Goal: Task Accomplishment & Management: Use online tool/utility

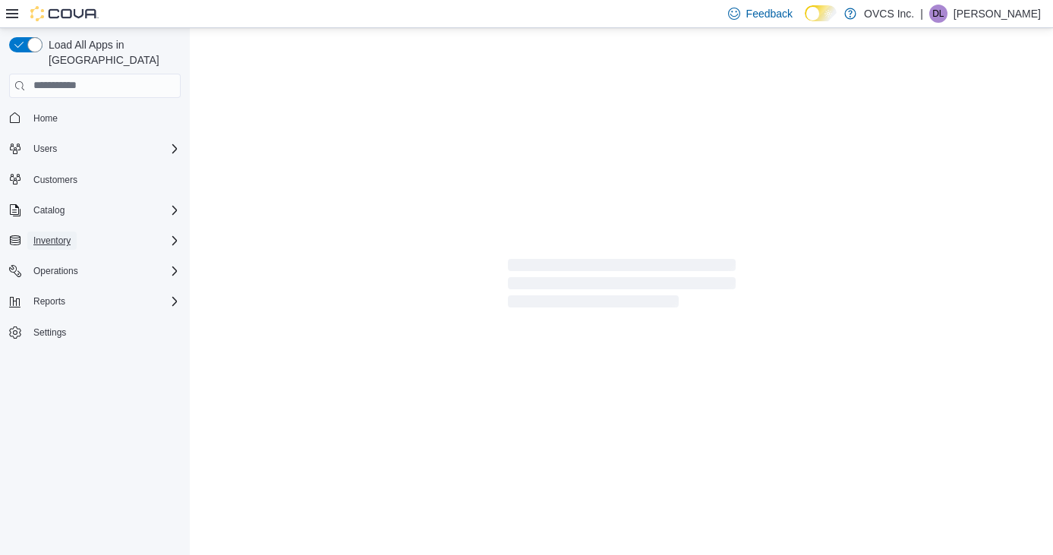
click at [43, 235] on span "Inventory" at bounding box center [51, 241] width 37 height 12
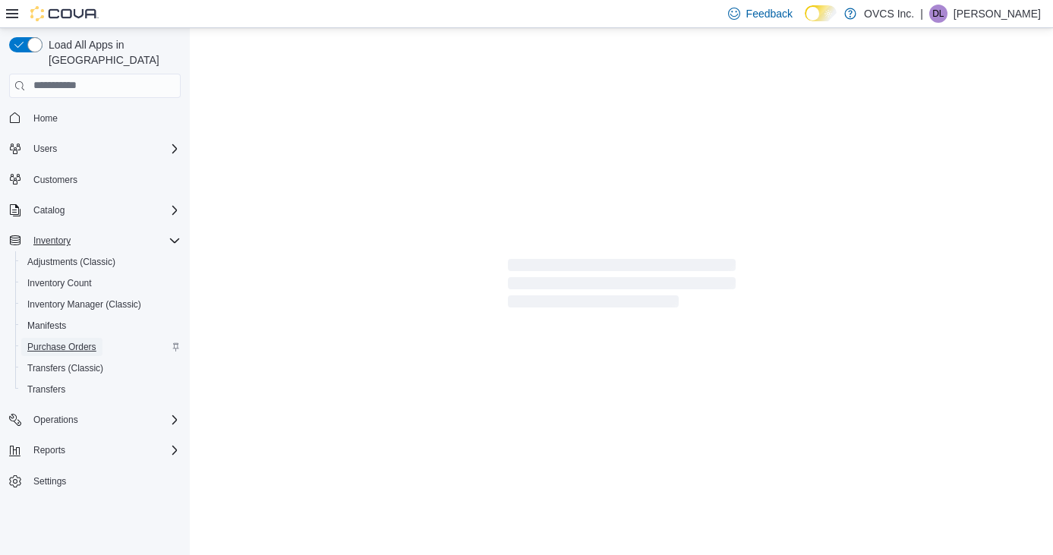
click at [65, 341] on span "Purchase Orders" at bounding box center [61, 347] width 69 height 12
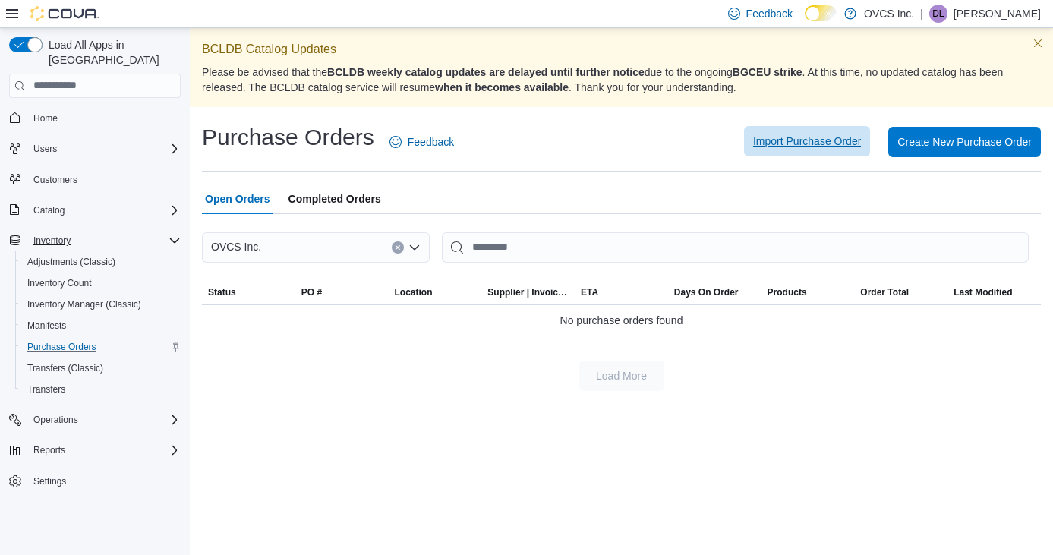
click at [784, 139] on span "Import Purchase Order" at bounding box center [807, 141] width 108 height 15
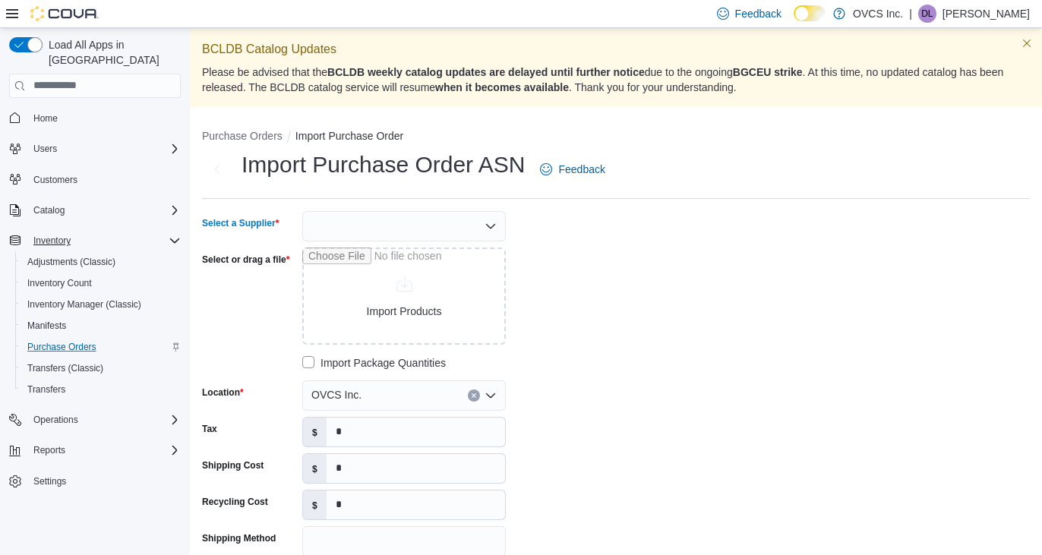
click at [488, 225] on icon "Open list of options" at bounding box center [490, 225] width 9 height 5
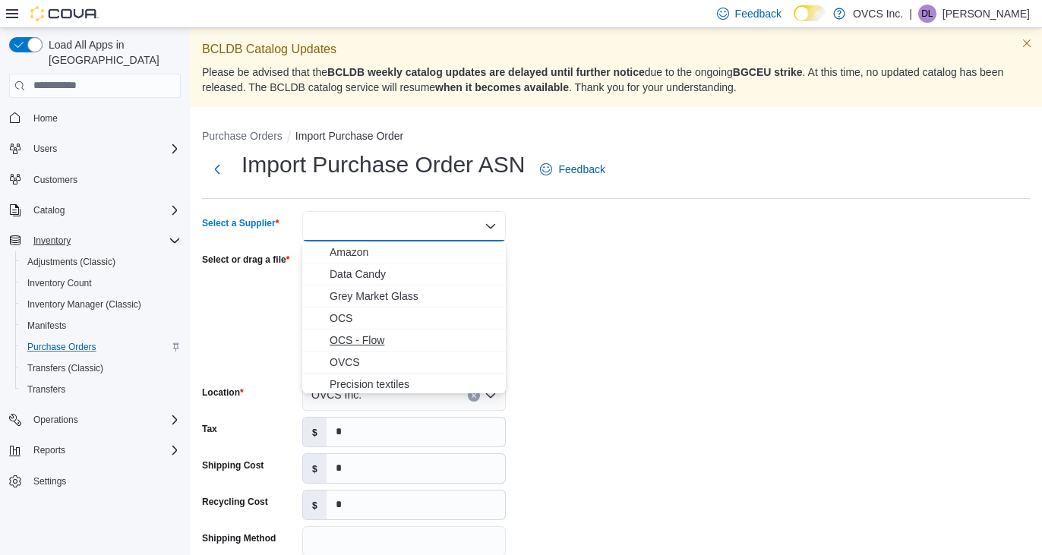
click at [373, 337] on span "OCS - Flow" at bounding box center [412, 340] width 167 height 15
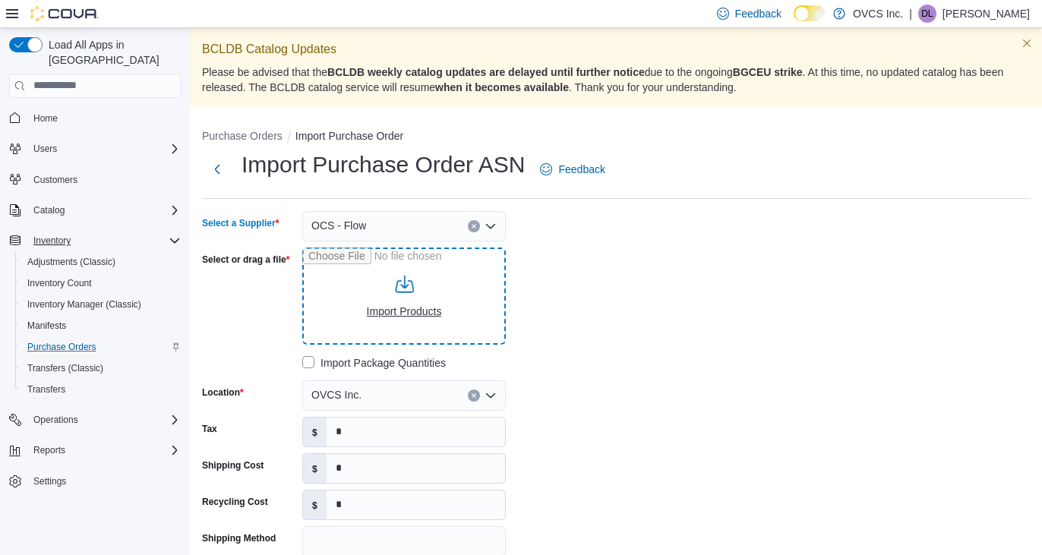
click at [388, 312] on input "Select or drag a file" at bounding box center [403, 295] width 203 height 97
type input "**********"
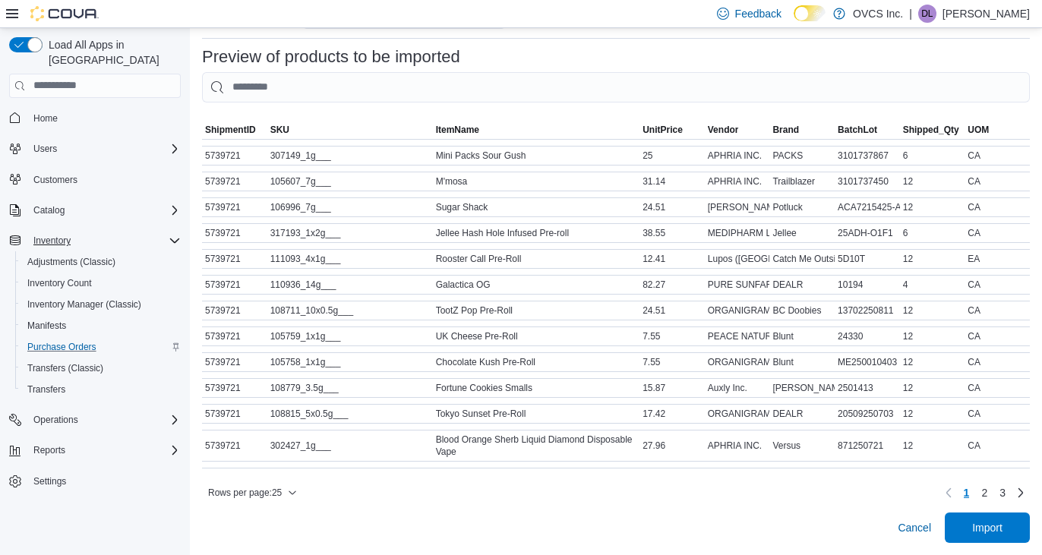
scroll to position [648, 0]
click at [1002, 525] on span "Import" at bounding box center [987, 526] width 30 height 15
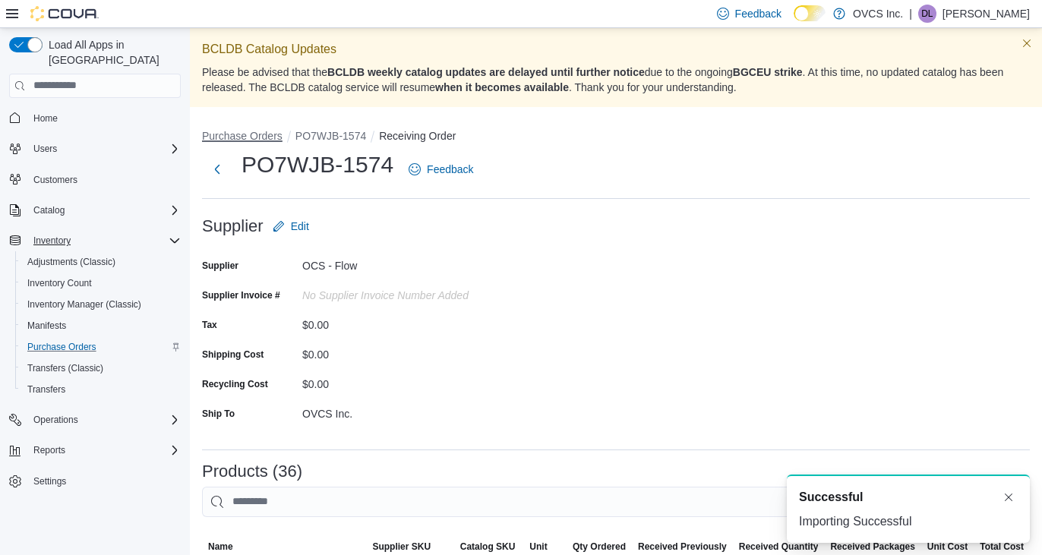
click at [229, 137] on button "Purchase Orders" at bounding box center [242, 136] width 80 height 12
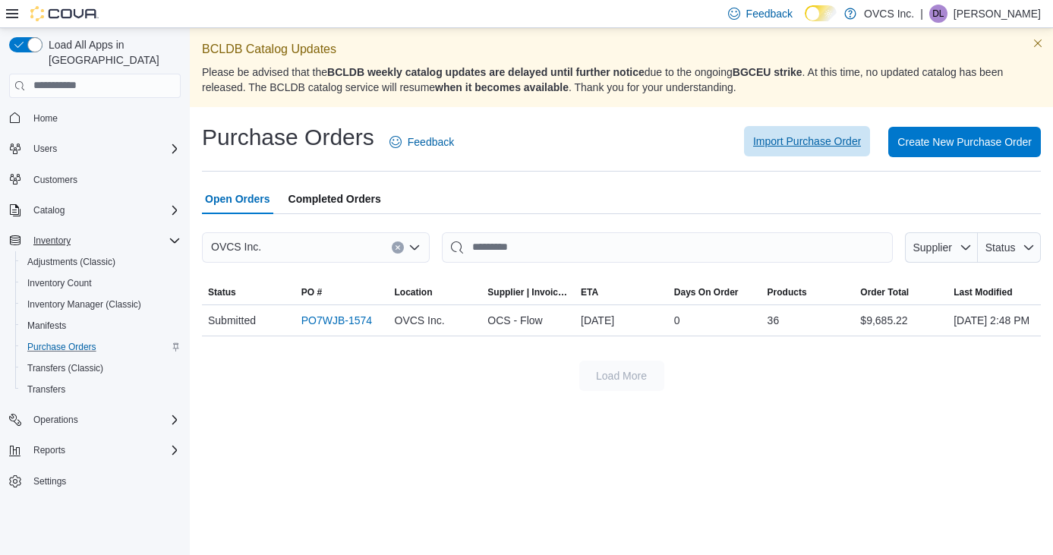
click at [799, 135] on span "Import Purchase Order" at bounding box center [807, 141] width 108 height 15
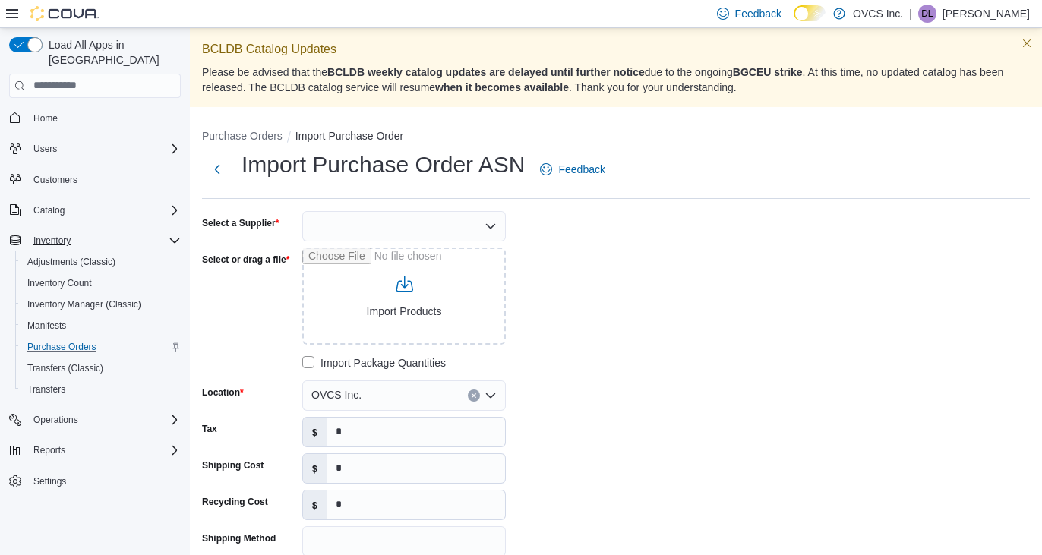
click at [490, 226] on icon "Open list of options" at bounding box center [490, 225] width 9 height 5
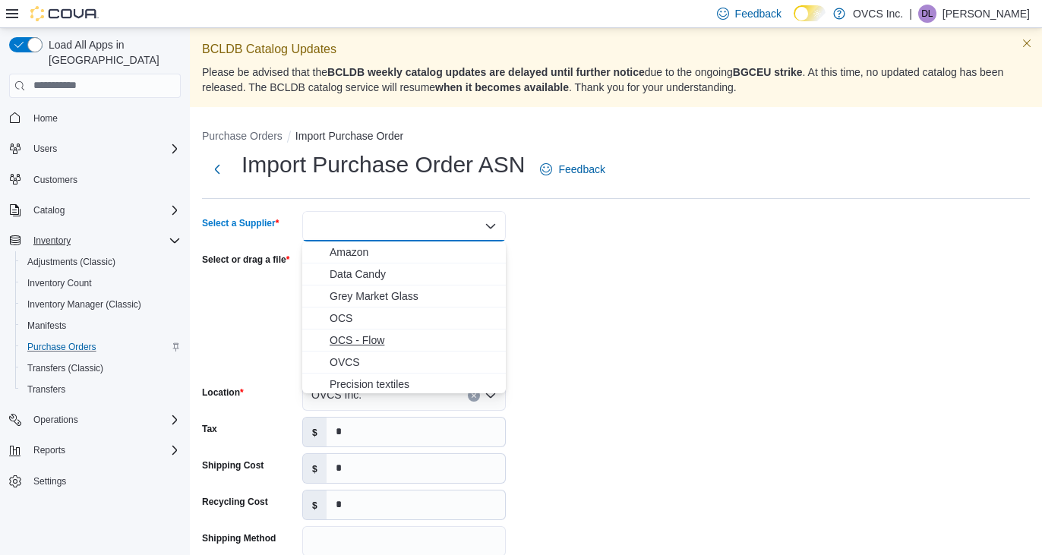
click at [357, 337] on span "OCS - Flow" at bounding box center [412, 340] width 167 height 15
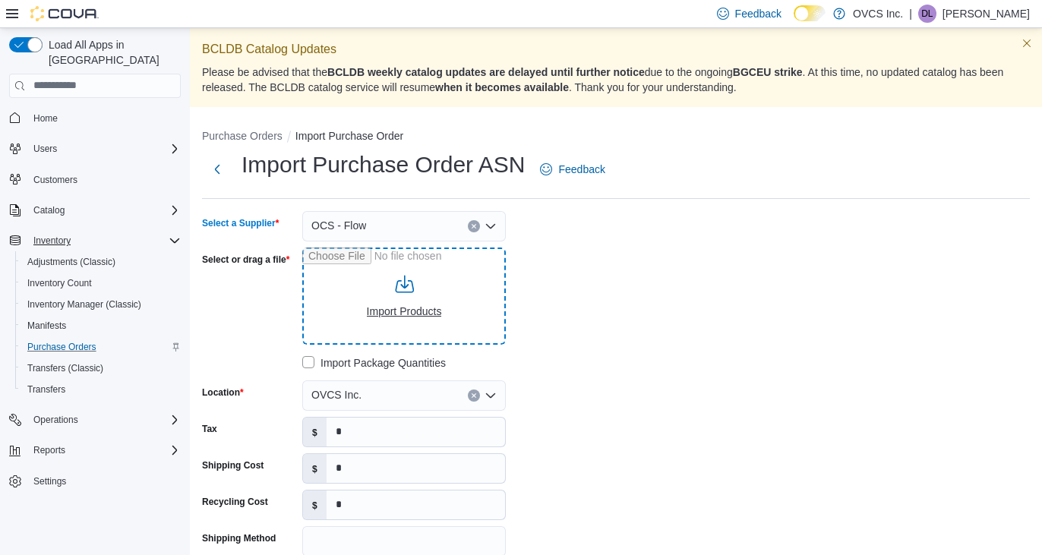
click at [404, 314] on input "Select or drag a file" at bounding box center [403, 295] width 203 height 97
type input "**********"
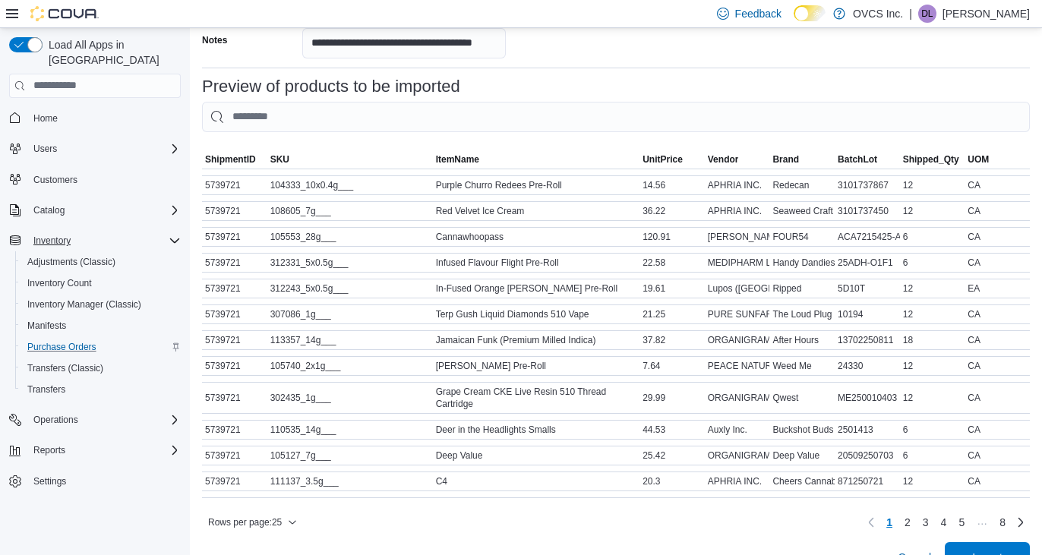
scroll to position [648, 0]
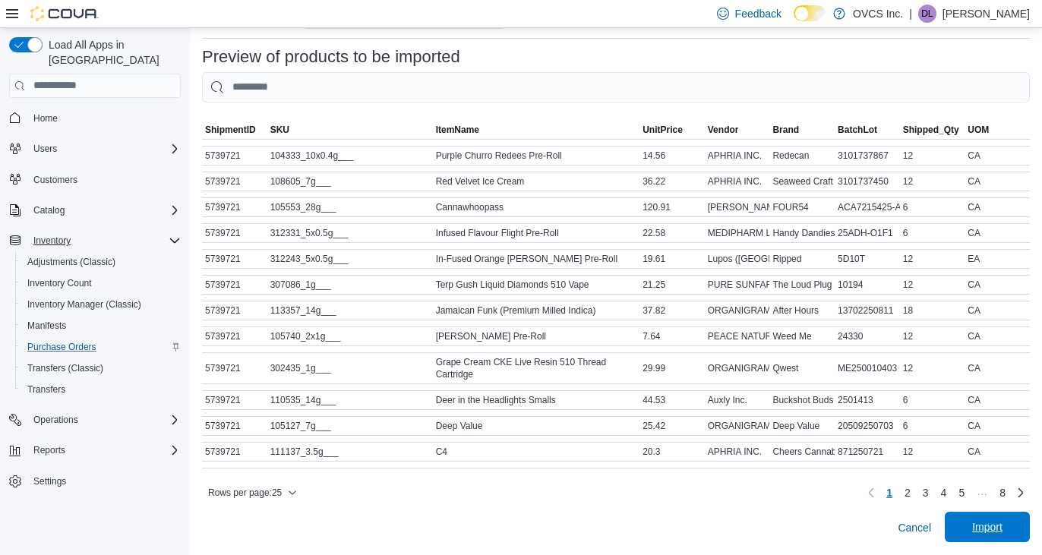
click at [1000, 523] on span "Import" at bounding box center [987, 526] width 30 height 15
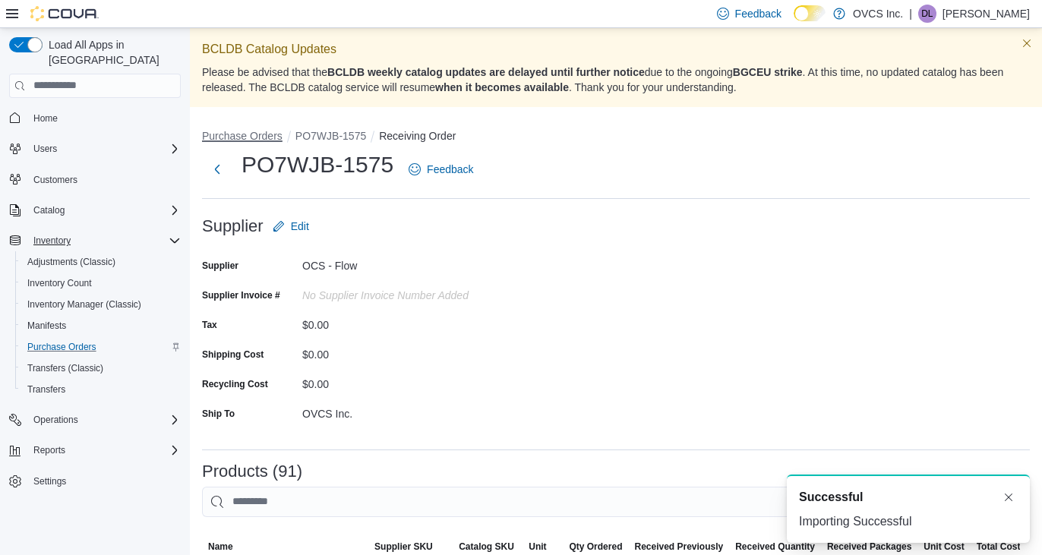
click at [236, 137] on button "Purchase Orders" at bounding box center [242, 136] width 80 height 12
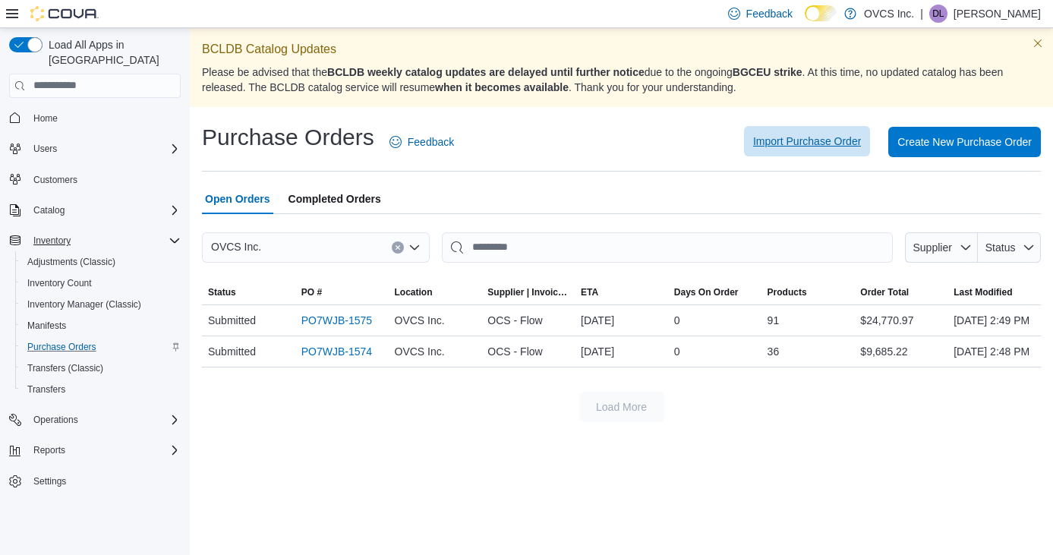
click at [787, 135] on span "Import Purchase Order" at bounding box center [807, 141] width 108 height 15
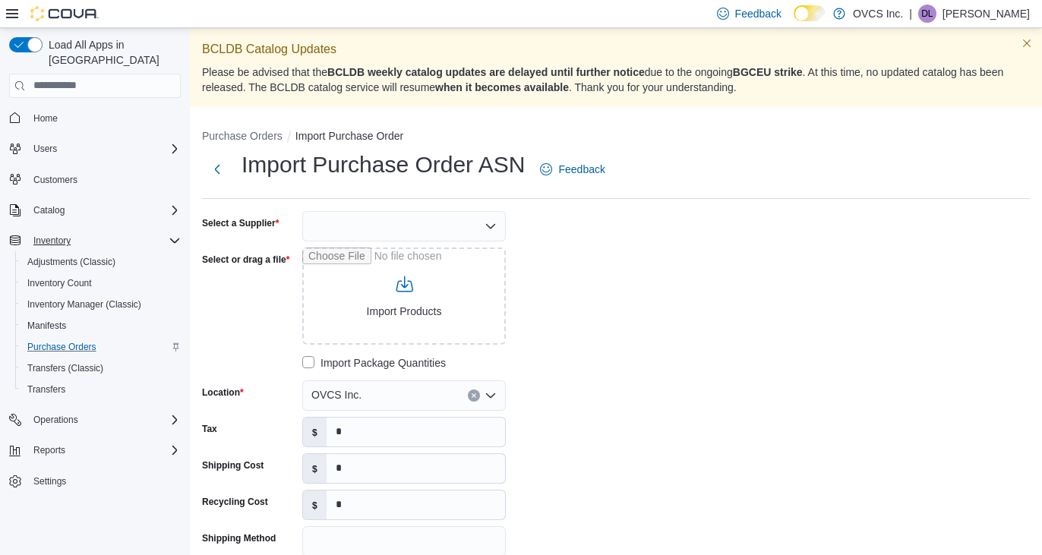
click at [490, 225] on icon "Open list of options" at bounding box center [490, 226] width 12 height 12
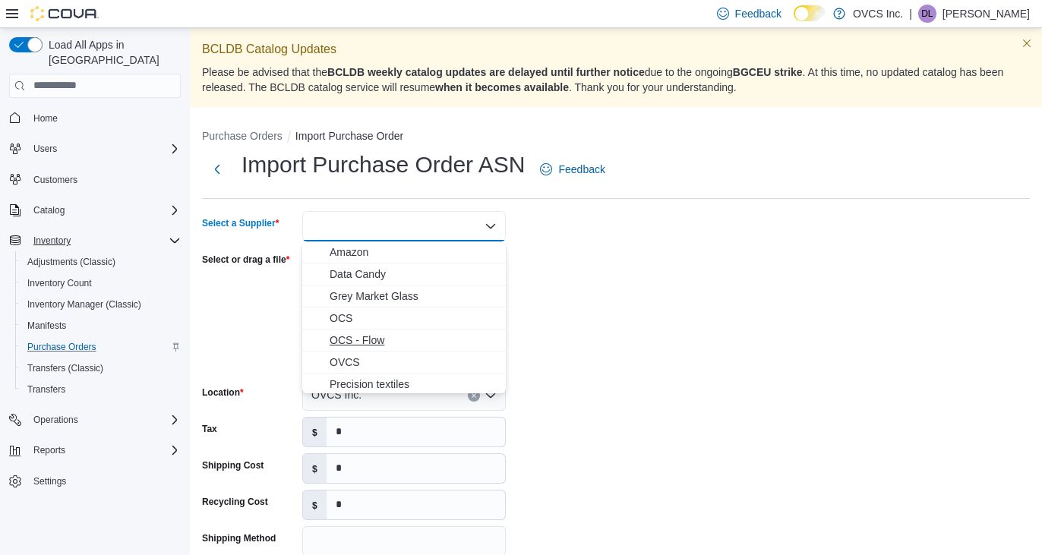
click at [369, 342] on span "OCS - Flow" at bounding box center [412, 340] width 167 height 15
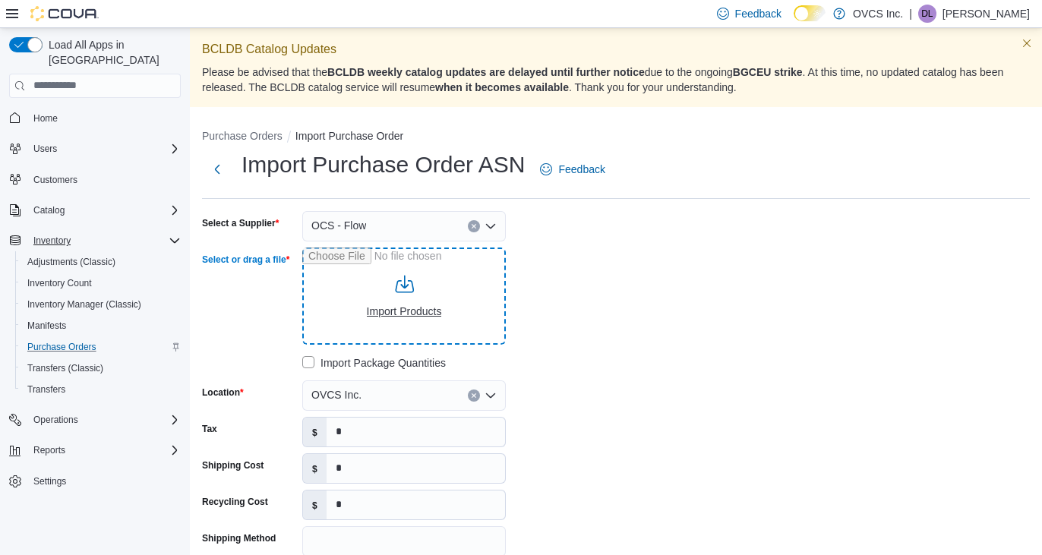
click at [399, 311] on input "Select or drag a file" at bounding box center [403, 295] width 203 height 97
type input "**********"
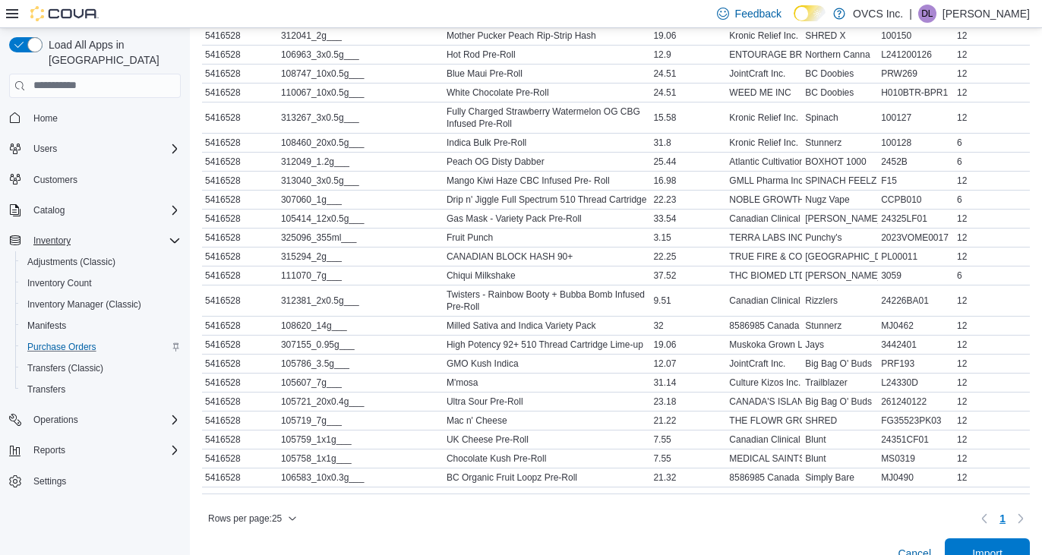
scroll to position [806, 0]
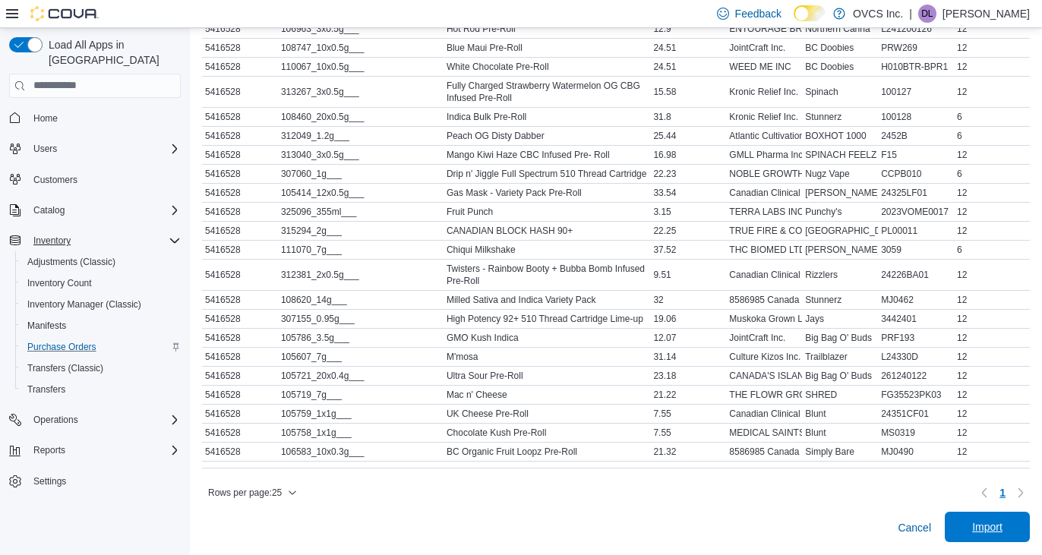
click at [1002, 531] on span "Import" at bounding box center [987, 526] width 30 height 15
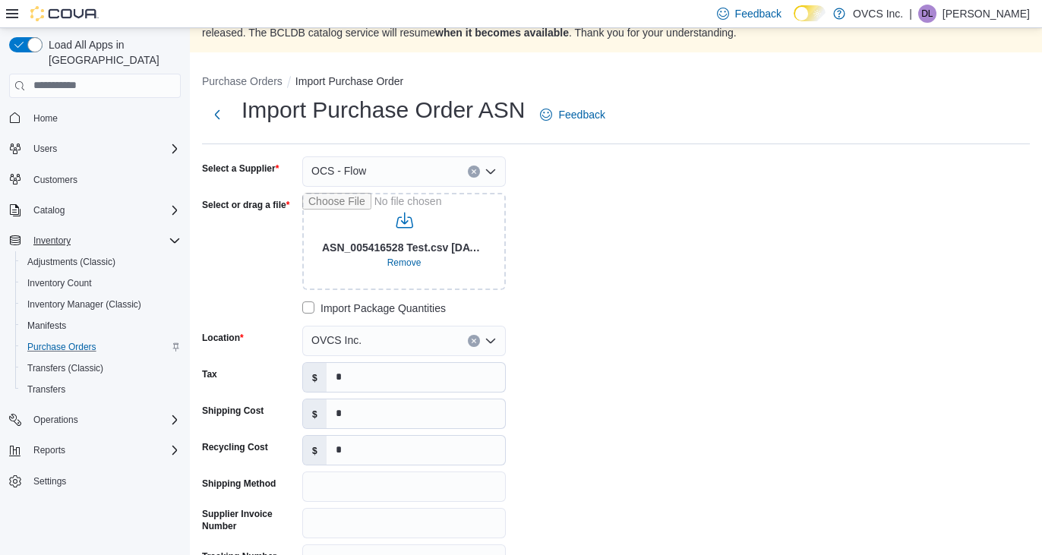
scroll to position [0, 0]
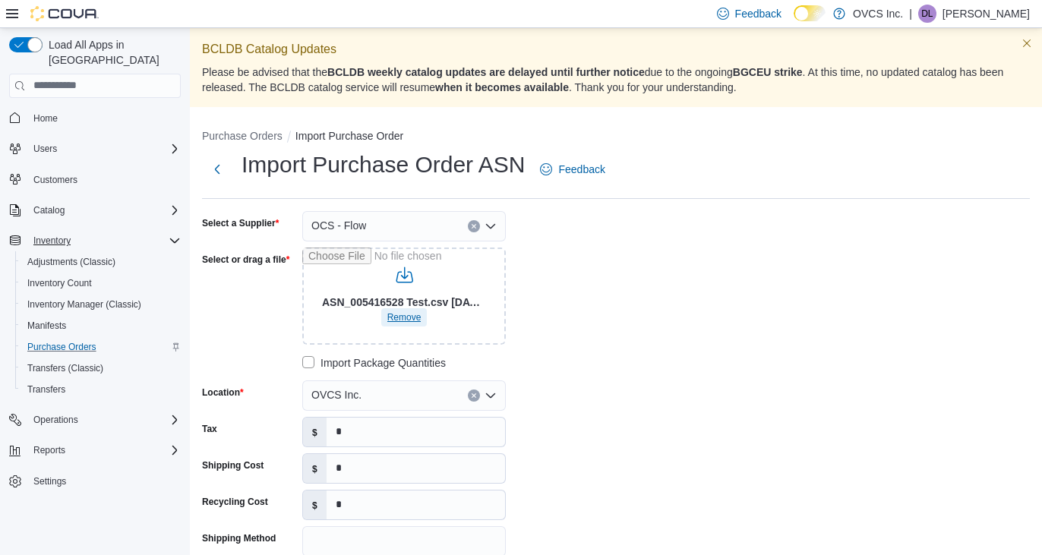
click at [415, 314] on span "Remove" at bounding box center [404, 317] width 34 height 12
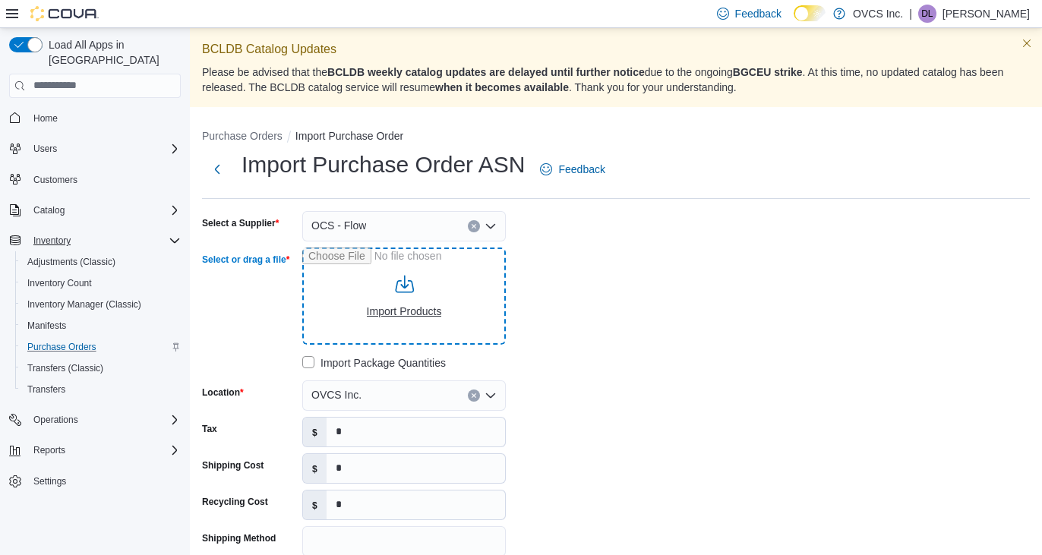
click at [415, 314] on input "Select or drag a file" at bounding box center [403, 295] width 203 height 97
type input "**********"
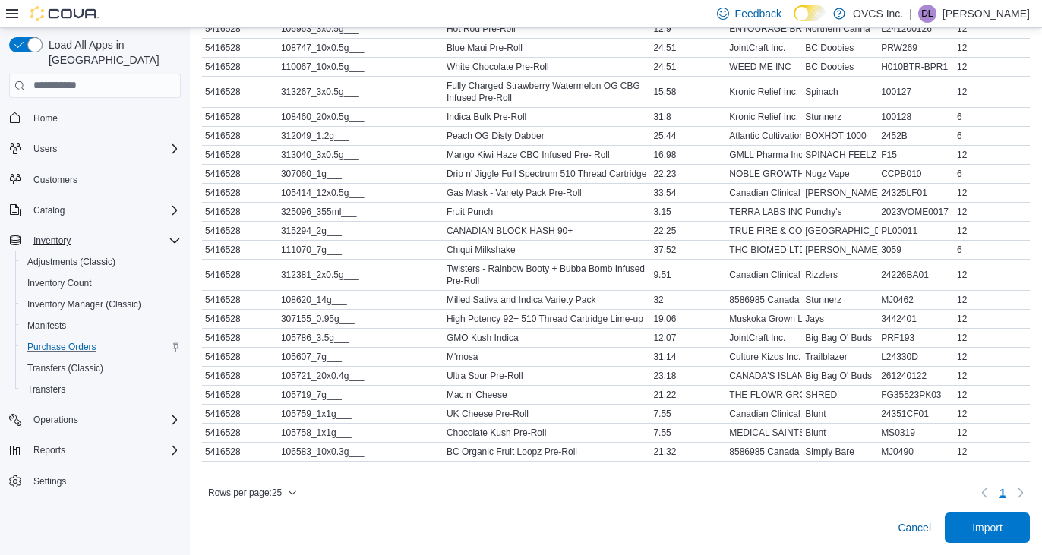
scroll to position [806, 0]
click at [1002, 526] on span "Import" at bounding box center [987, 526] width 30 height 15
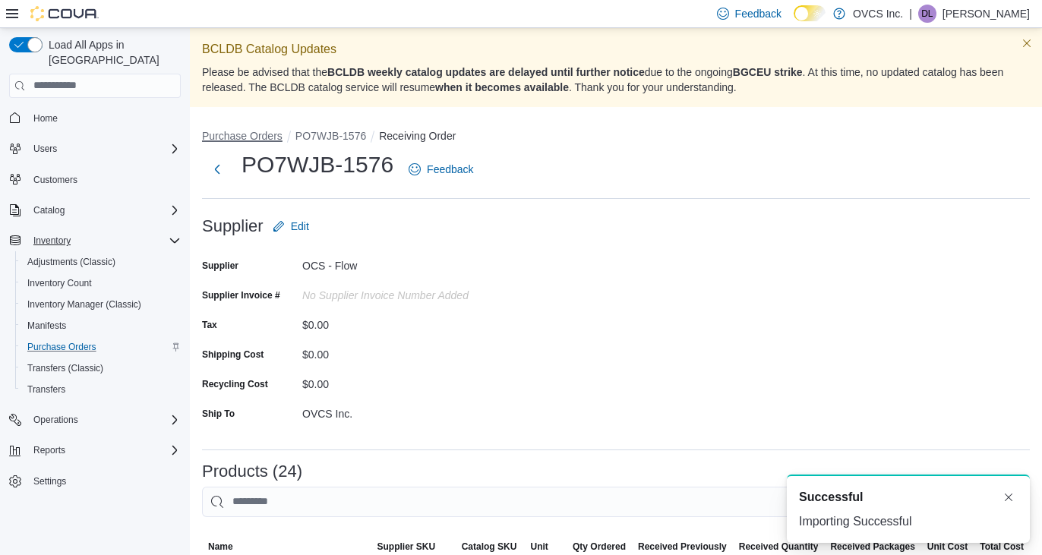
click at [242, 137] on button "Purchase Orders" at bounding box center [242, 136] width 80 height 12
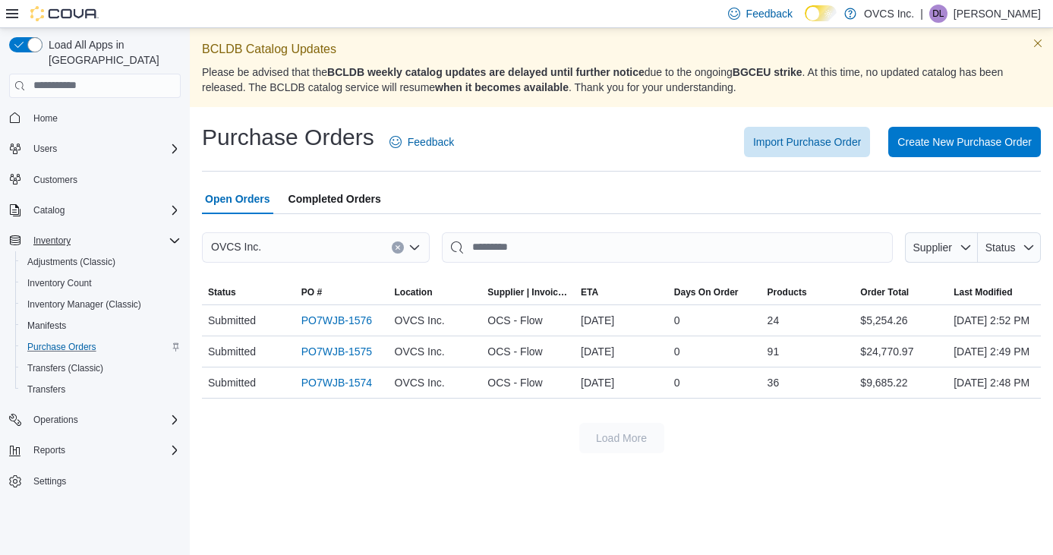
click at [772, 115] on div "Purchase Orders Feedback Import Purchase Order Create New Purchase Order Open O…" at bounding box center [621, 287] width 863 height 355
click at [780, 133] on span "Import Purchase Order" at bounding box center [807, 141] width 108 height 30
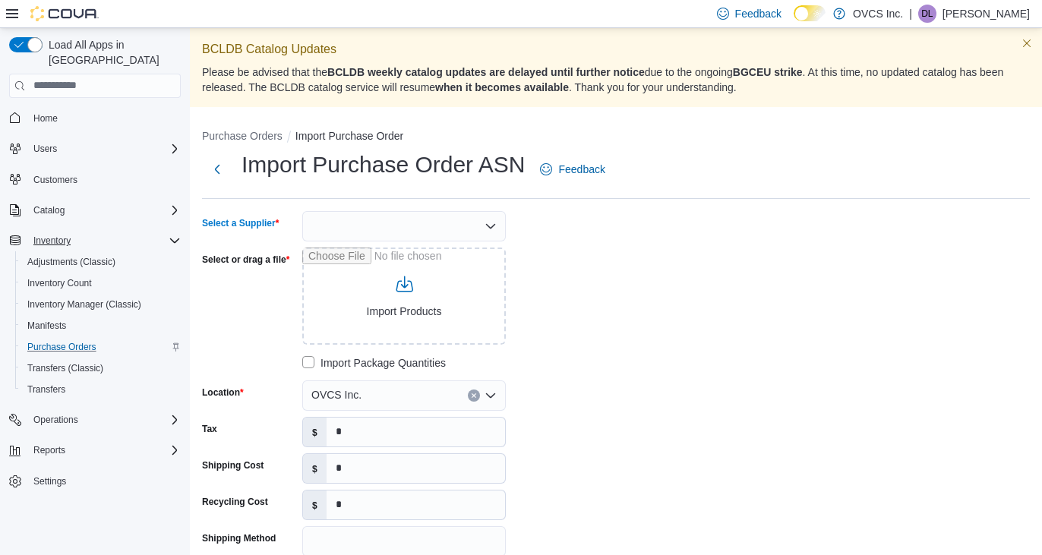
click at [493, 223] on icon "Open list of options" at bounding box center [490, 226] width 12 height 12
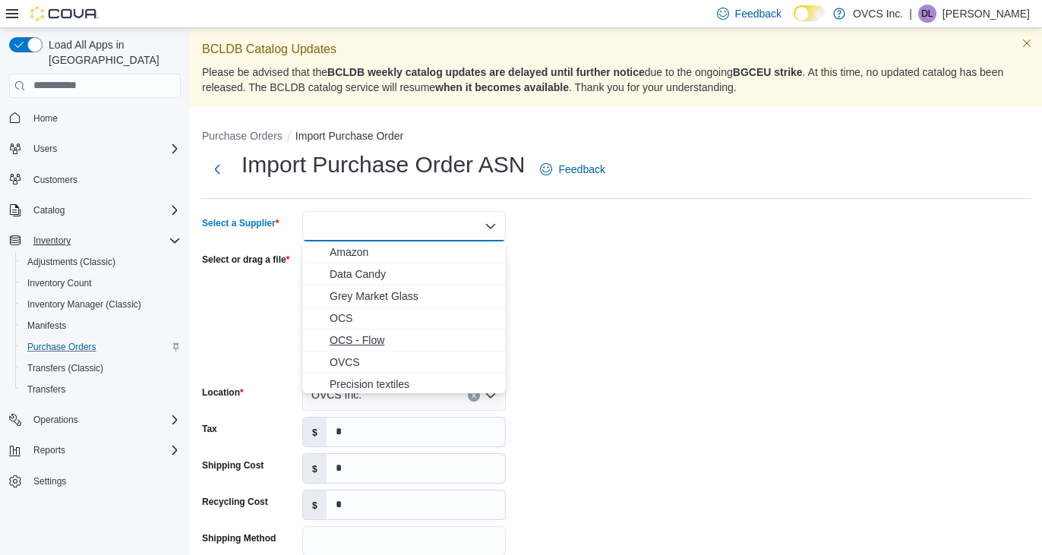
click at [379, 339] on span "OCS - Flow" at bounding box center [412, 340] width 167 height 15
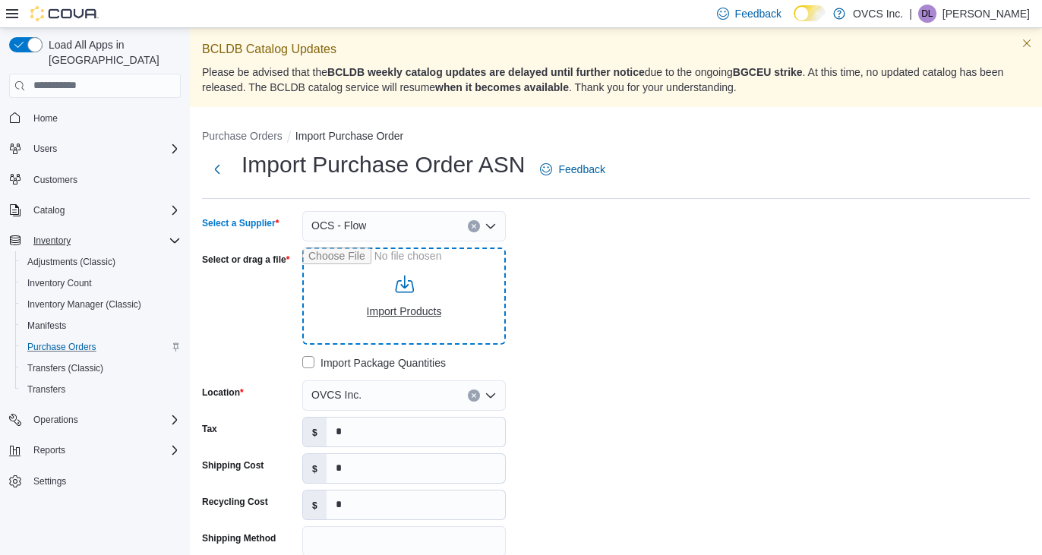
click at [390, 311] on input "Select or drag a file" at bounding box center [403, 295] width 203 height 97
type input "**********"
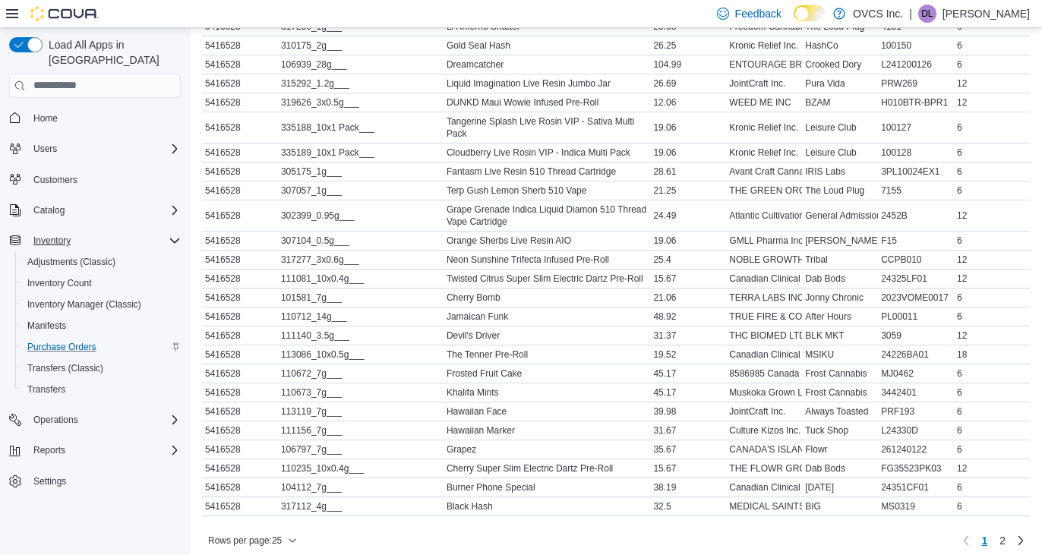
scroll to position [818, 0]
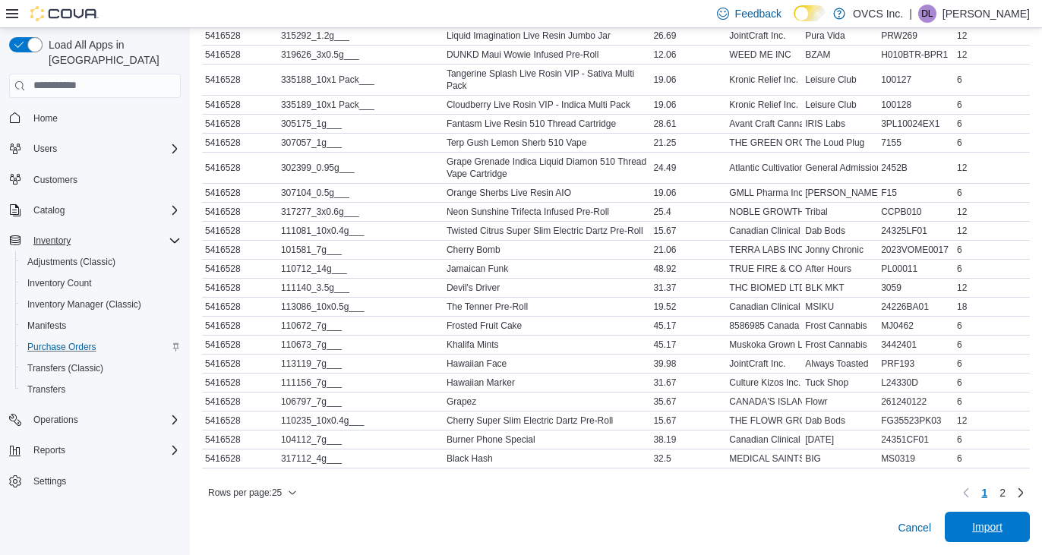
click at [1003, 519] on span "Import" at bounding box center [987, 527] width 67 height 30
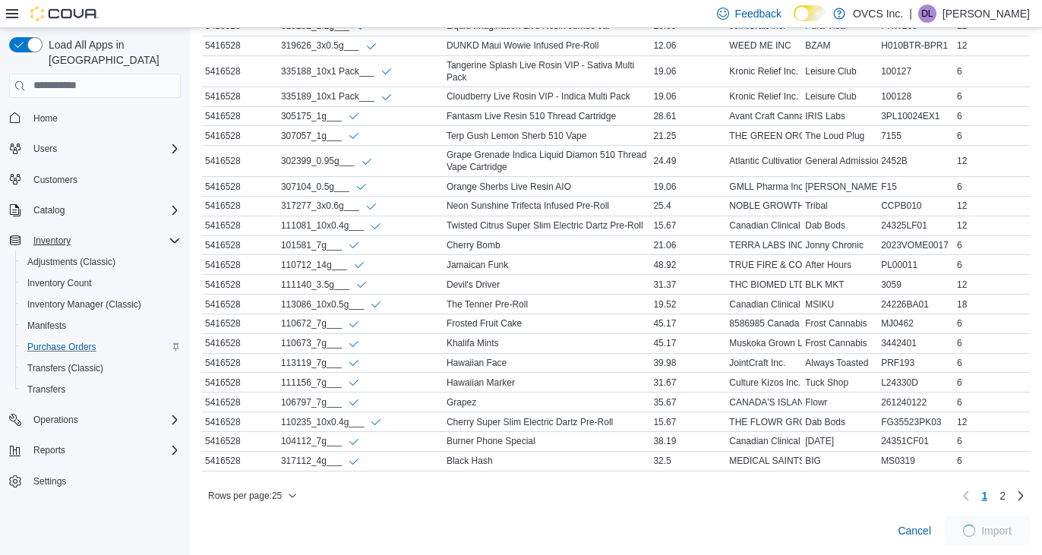
scroll to position [834, 0]
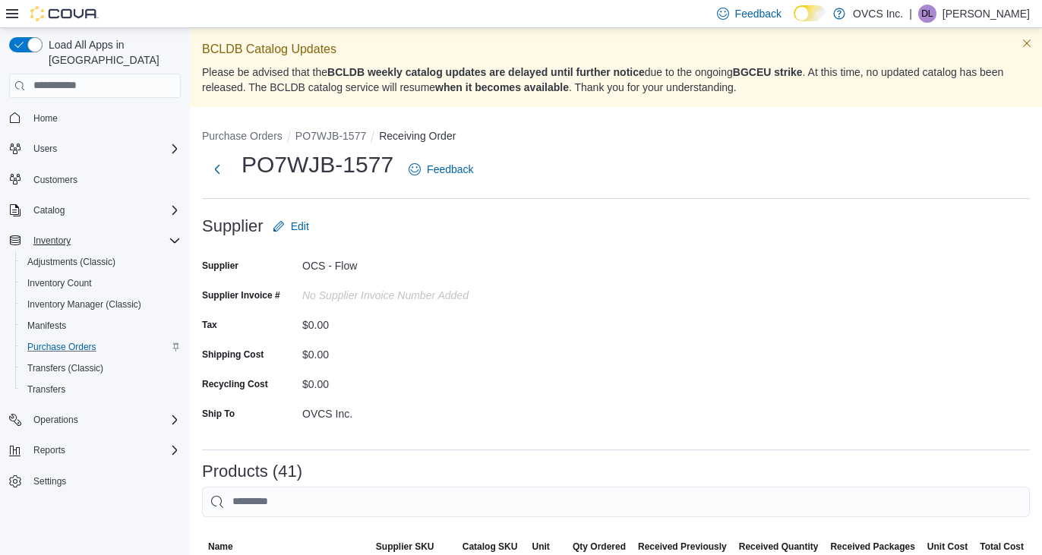
click at [257, 106] on div "BCLDB Catalog Updates Please be advised that the BCLDB weekly catalog updates a…" at bounding box center [616, 67] width 852 height 79
click at [247, 131] on button "Purchase Orders" at bounding box center [242, 136] width 80 height 12
